Goal: Task Accomplishment & Management: Use online tool/utility

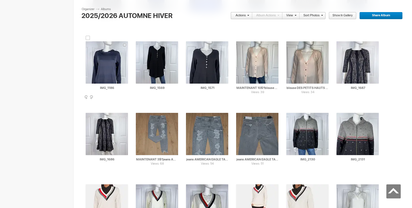
scroll to position [3047, 0]
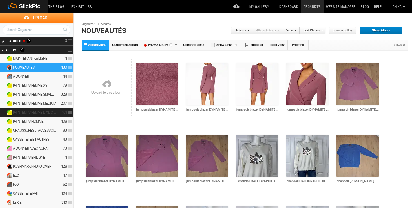
click at [38, 113] on span "PRINTEMPS FEMME L-XL-XXL" at bounding box center [35, 112] width 44 height 5
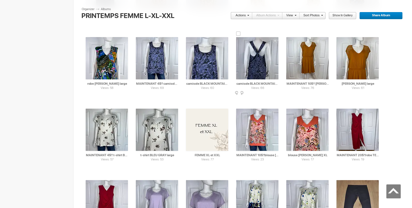
scroll to position [616, 0]
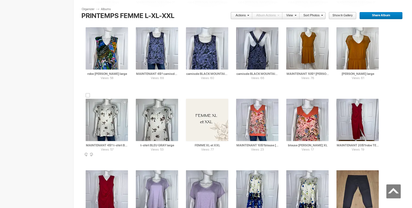
click at [88, 95] on div at bounding box center [88, 95] width 5 height 5
click at [140, 96] on td "Views: 53 AI t-shirt BLEU GRAY large HTML: Direct: Forum: Photo ID: 21667809 Mo…" at bounding box center [157, 120] width 42 height 65
click at [138, 96] on div at bounding box center [138, 95] width 5 height 5
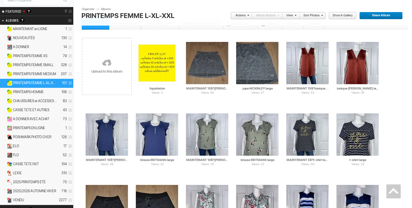
scroll to position [0, 0]
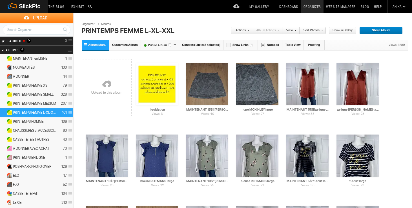
click at [249, 31] on span at bounding box center [246, 29] width 3 height 3
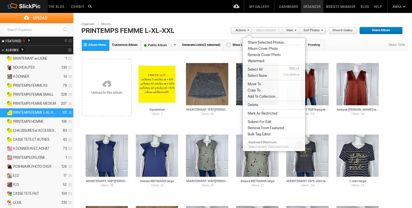
click at [249, 83] on span "Move To..." at bounding box center [254, 84] width 17 height 5
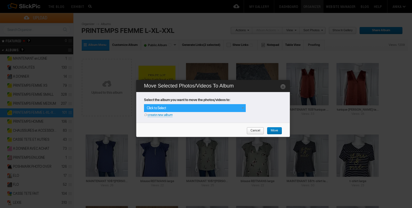
click at [238, 109] on div "Click to Select" at bounding box center [195, 108] width 102 height 8
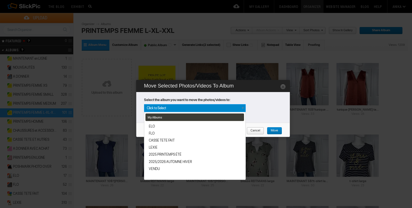
scroll to position [96, 0]
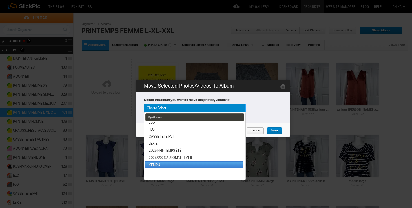
click at [159, 166] on link "VENDU" at bounding box center [193, 164] width 97 height 7
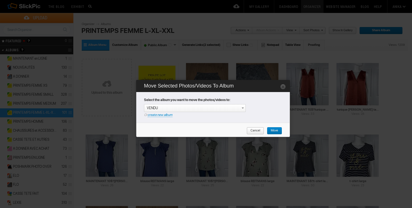
click at [276, 130] on span "Move" at bounding box center [272, 130] width 11 height 7
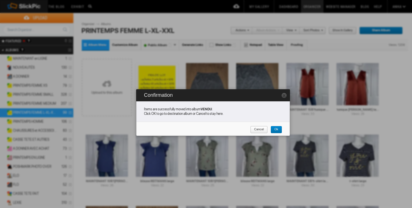
click at [263, 129] on span "Cancel" at bounding box center [257, 129] width 14 height 7
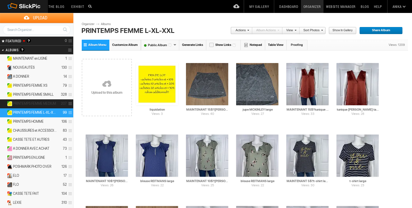
click at [42, 103] on span "PRINTEMPS FEMME MEDIUM" at bounding box center [34, 103] width 43 height 5
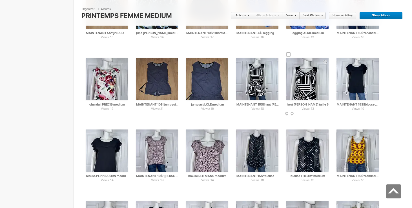
scroll to position [658, 0]
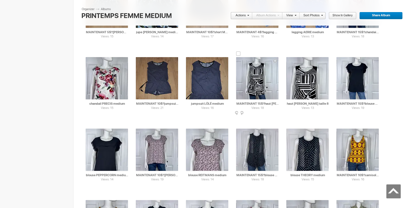
click at [240, 53] on div at bounding box center [238, 54] width 5 height 5
click at [287, 55] on div at bounding box center [288, 54] width 5 height 5
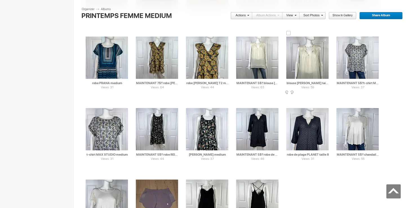
scroll to position [2313, 0]
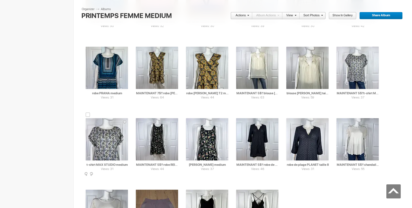
click at [88, 117] on div at bounding box center [88, 115] width 5 height 5
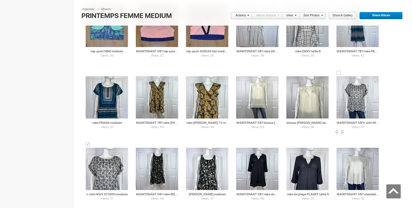
click at [337, 74] on div at bounding box center [338, 73] width 5 height 5
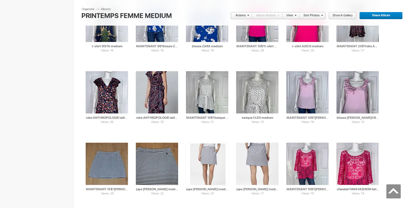
scroll to position [0, 0]
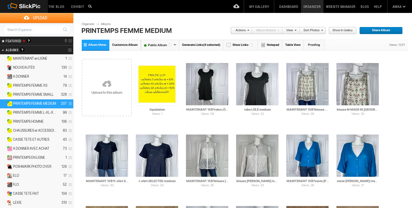
click at [245, 29] on link "Actions" at bounding box center [239, 30] width 19 height 7
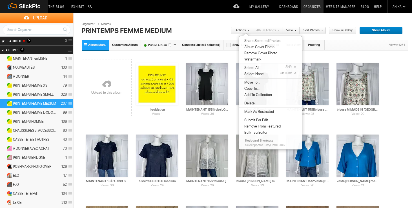
click at [254, 83] on span "Move To..." at bounding box center [250, 82] width 17 height 5
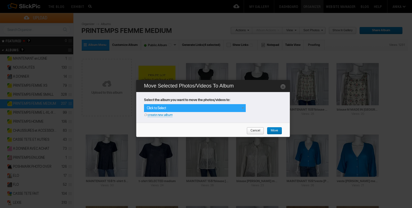
click at [241, 110] on div "Click to Select" at bounding box center [195, 108] width 102 height 8
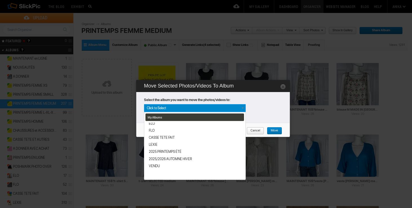
scroll to position [96, 0]
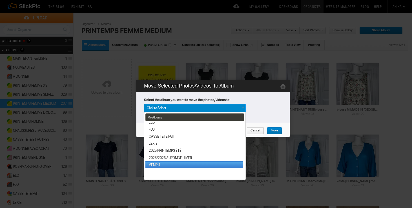
click at [159, 166] on link "VENDU" at bounding box center [193, 164] width 97 height 7
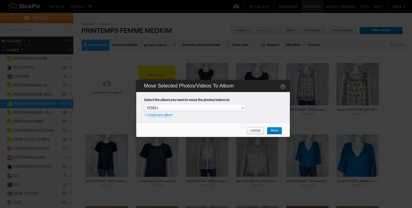
click at [279, 132] on link "Move" at bounding box center [274, 130] width 15 height 7
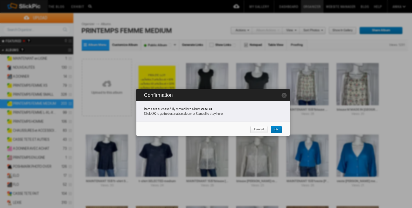
click at [259, 128] on span "Cancel" at bounding box center [257, 129] width 14 height 7
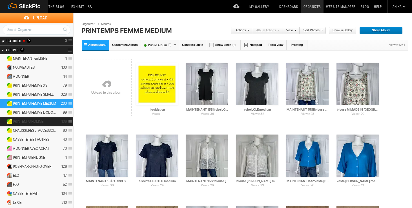
click at [33, 120] on span "PRINTEMPS HOMME" at bounding box center [28, 121] width 31 height 5
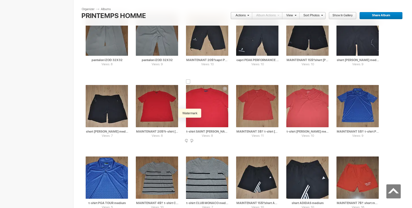
scroll to position [420, 0]
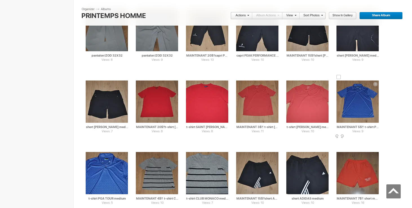
click at [339, 77] on div at bounding box center [338, 77] width 5 height 5
click at [88, 148] on div at bounding box center [88, 148] width 5 height 5
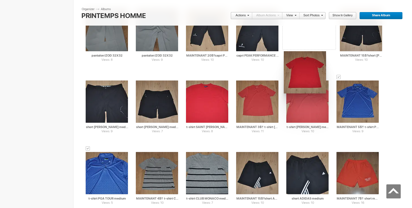
drag, startPoint x: 155, startPoint y: 108, endPoint x: 283, endPoint y: 51, distance: 139.8
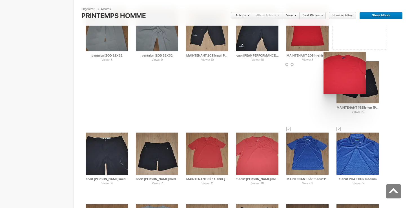
drag, startPoint x: 213, startPoint y: 94, endPoint x: 323, endPoint y: 52, distance: 117.5
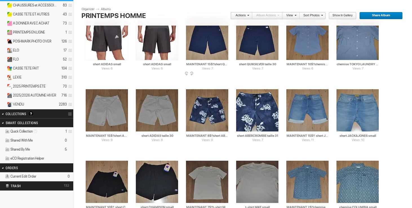
scroll to position [128, 0]
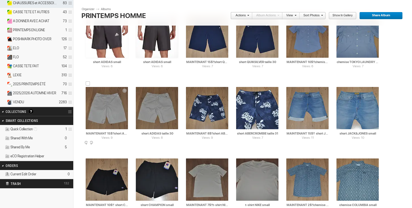
click at [89, 84] on div at bounding box center [88, 83] width 5 height 5
click at [138, 84] on div at bounding box center [138, 83] width 5 height 5
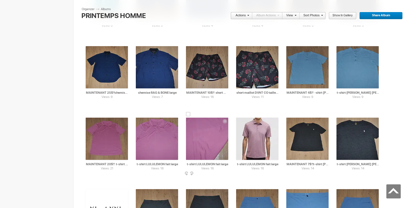
scroll to position [813, 0]
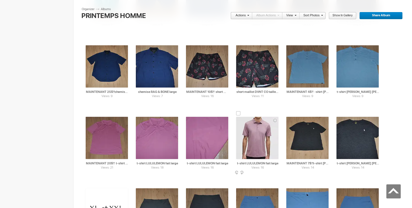
click at [239, 112] on div at bounding box center [238, 113] width 5 height 5
click at [188, 114] on div at bounding box center [188, 113] width 5 height 5
click at [137, 114] on div at bounding box center [138, 113] width 5 height 5
click at [89, 114] on div at bounding box center [88, 113] width 5 height 5
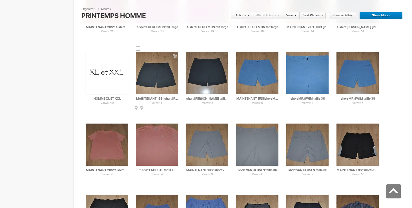
scroll to position [964, 0]
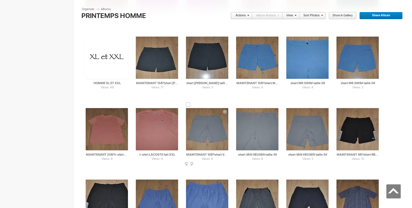
click at [188, 106] on div at bounding box center [188, 104] width 5 height 5
click at [189, 105] on div at bounding box center [188, 104] width 5 height 5
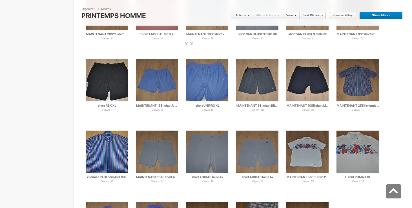
scroll to position [1087, 0]
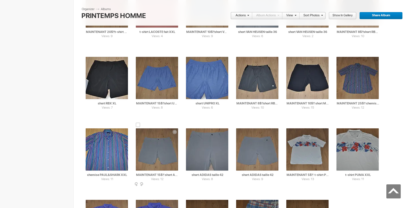
click at [139, 124] on div at bounding box center [138, 125] width 5 height 5
click at [189, 125] on div at bounding box center [188, 125] width 5 height 5
click at [239, 124] on div at bounding box center [238, 125] width 5 height 5
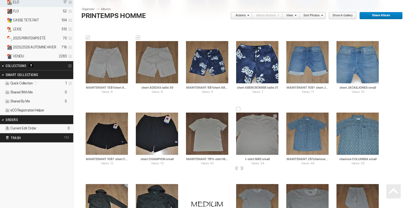
scroll to position [0, 0]
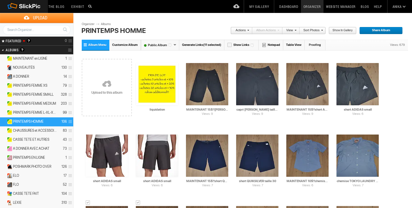
click at [243, 32] on link "Actions" at bounding box center [239, 30] width 19 height 7
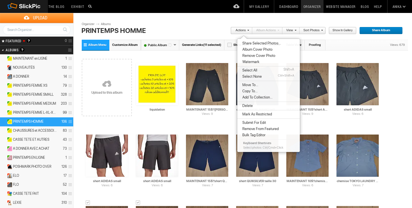
click at [244, 86] on span "Move To..." at bounding box center [248, 85] width 17 height 5
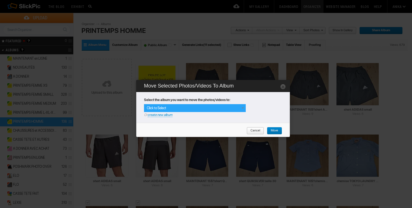
click at [242, 106] on span at bounding box center [242, 108] width 5 height 5
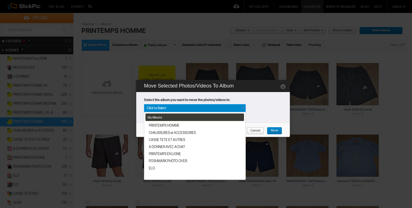
scroll to position [96, 0]
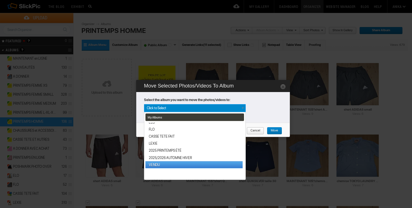
click at [161, 165] on link "VENDU" at bounding box center [193, 164] width 97 height 7
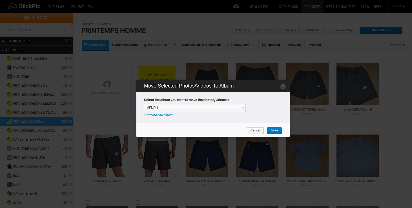
click at [274, 130] on span "Move" at bounding box center [272, 130] width 11 height 7
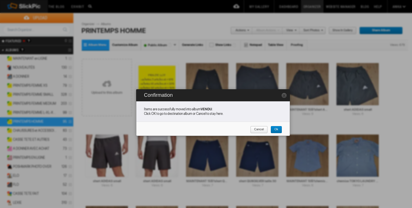
click at [265, 130] on link "Cancel" at bounding box center [258, 129] width 17 height 7
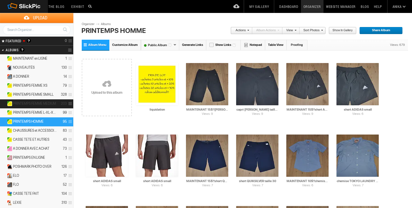
click at [33, 104] on span "PRINTEMPS FEMME MEDIUM" at bounding box center [34, 103] width 43 height 5
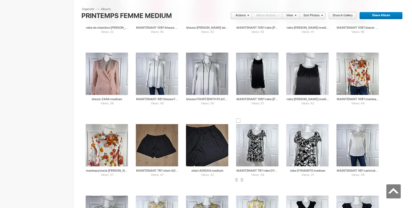
scroll to position [1443, 0]
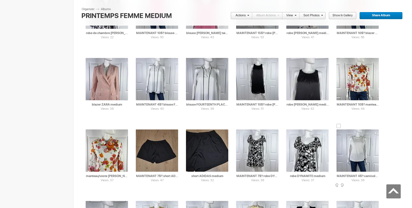
click at [337, 124] on td "Views: 38 AI MAINTENANT 4$!! camisole SAN FRANCISCO medium 20$(comme neuf, exte…" at bounding box center [357, 150] width 42 height 65
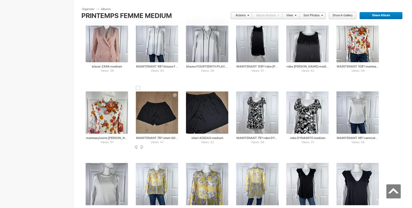
scroll to position [1491, 0]
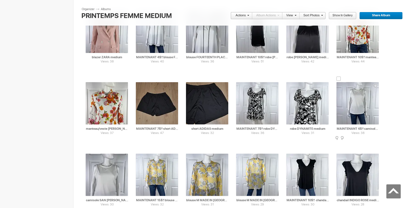
click at [339, 78] on div at bounding box center [338, 79] width 5 height 5
click at [89, 150] on div at bounding box center [88, 150] width 5 height 5
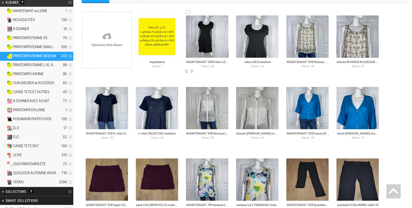
scroll to position [0, 0]
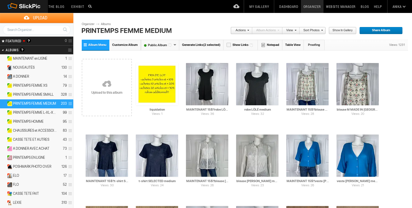
click at [246, 30] on span at bounding box center [246, 29] width 3 height 3
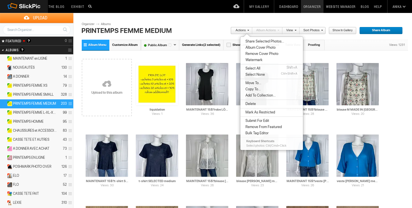
click at [256, 82] on span "Move To..." at bounding box center [251, 83] width 17 height 5
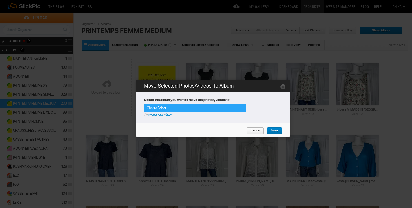
click at [243, 106] on span at bounding box center [242, 108] width 5 height 5
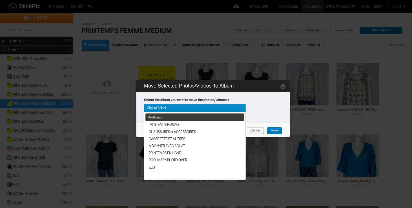
scroll to position [96, 0]
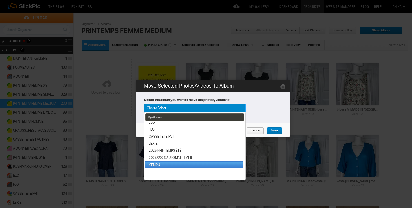
click at [158, 166] on link "VENDU" at bounding box center [193, 164] width 97 height 7
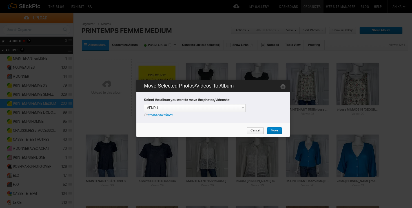
click at [272, 131] on span "Move" at bounding box center [272, 130] width 11 height 7
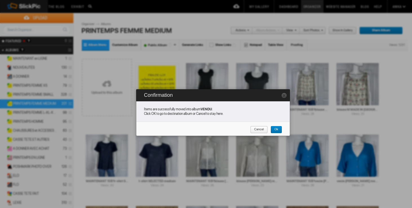
click at [261, 131] on span "Cancel" at bounding box center [257, 129] width 14 height 7
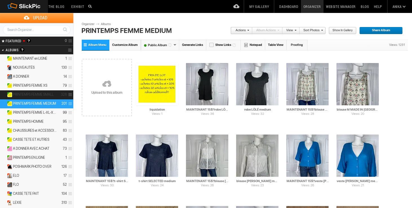
click at [44, 93] on span "PRINTEMPS FEMME SMALL" at bounding box center [33, 94] width 41 height 5
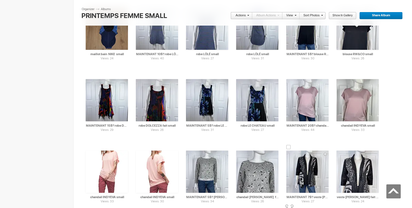
scroll to position [2062, 0]
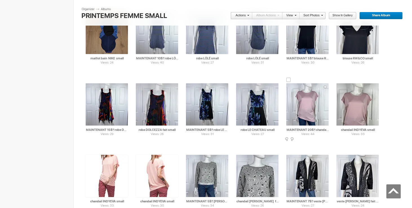
click at [289, 81] on div at bounding box center [288, 80] width 5 height 5
click at [339, 80] on div at bounding box center [338, 80] width 5 height 5
click at [86, 151] on div at bounding box center [88, 151] width 5 height 5
click at [139, 151] on div at bounding box center [138, 151] width 5 height 5
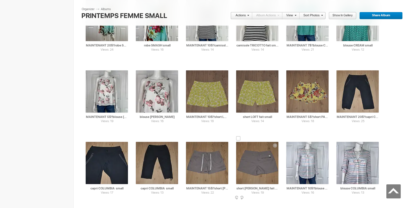
scroll to position [425, 0]
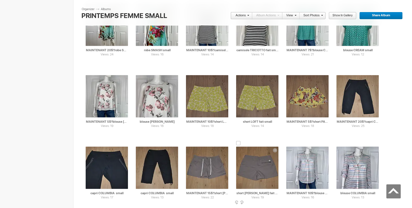
click at [237, 144] on div at bounding box center [238, 143] width 5 height 5
click at [188, 144] on div at bounding box center [188, 143] width 5 height 5
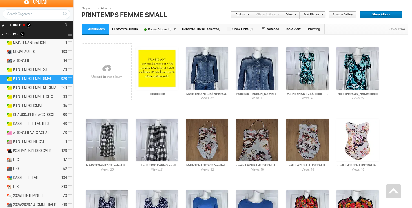
scroll to position [0, 0]
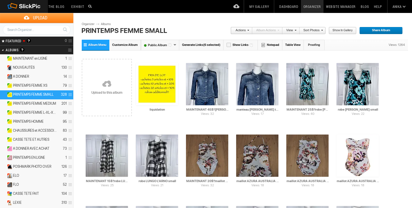
click at [243, 31] on link "Actions" at bounding box center [239, 30] width 19 height 7
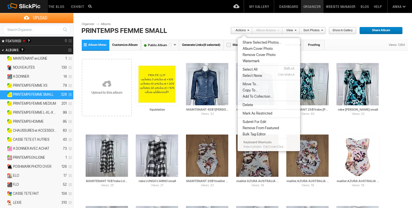
click at [252, 84] on span "Move To..." at bounding box center [249, 84] width 17 height 5
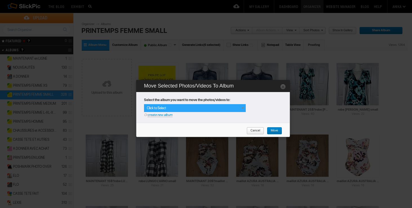
click at [242, 107] on span at bounding box center [242, 108] width 5 height 5
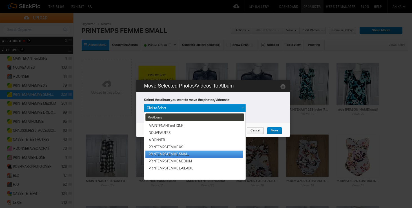
scroll to position [96, 0]
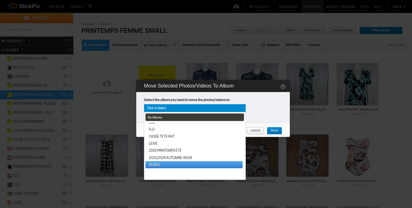
click at [167, 163] on link "VENDU" at bounding box center [193, 164] width 97 height 7
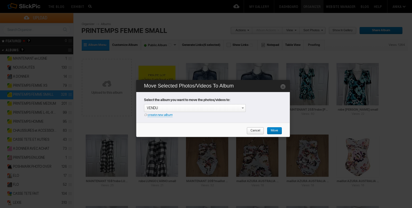
click at [274, 131] on span "Move" at bounding box center [272, 130] width 11 height 7
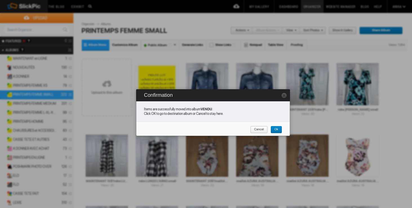
click at [265, 130] on link "Cancel" at bounding box center [258, 129] width 17 height 7
